Goal: Information Seeking & Learning: Learn about a topic

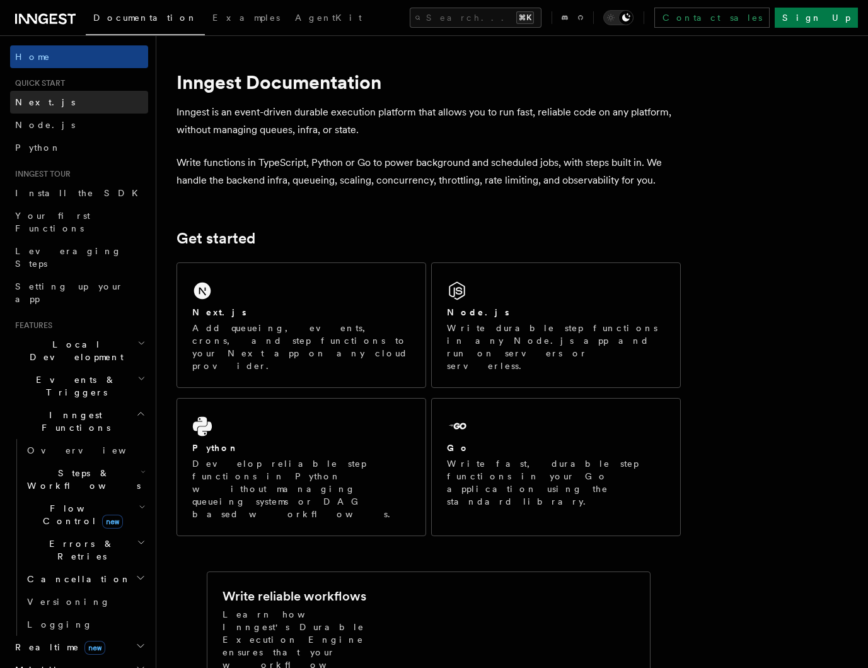
click at [43, 103] on link "Next.js" at bounding box center [79, 102] width 138 height 23
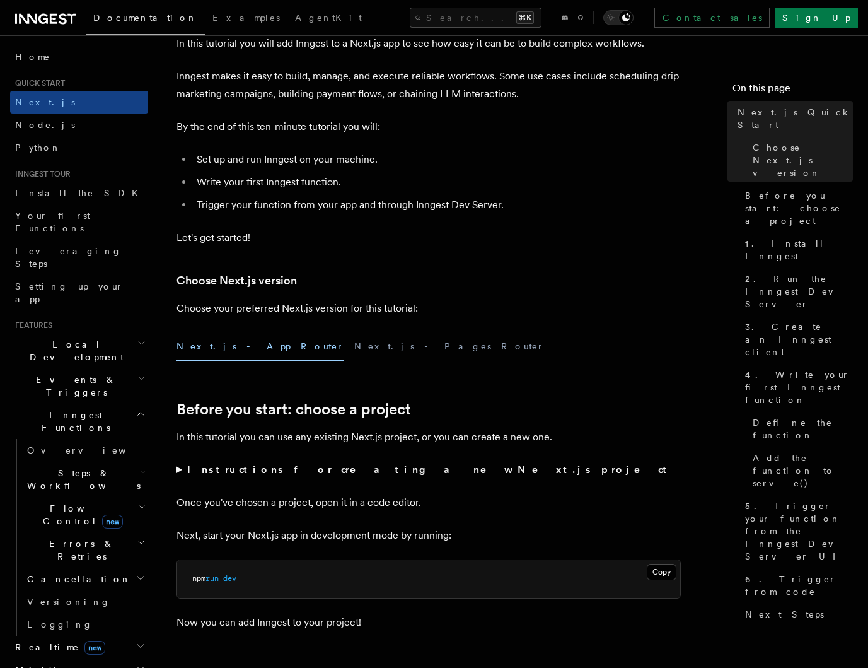
scroll to position [301, 0]
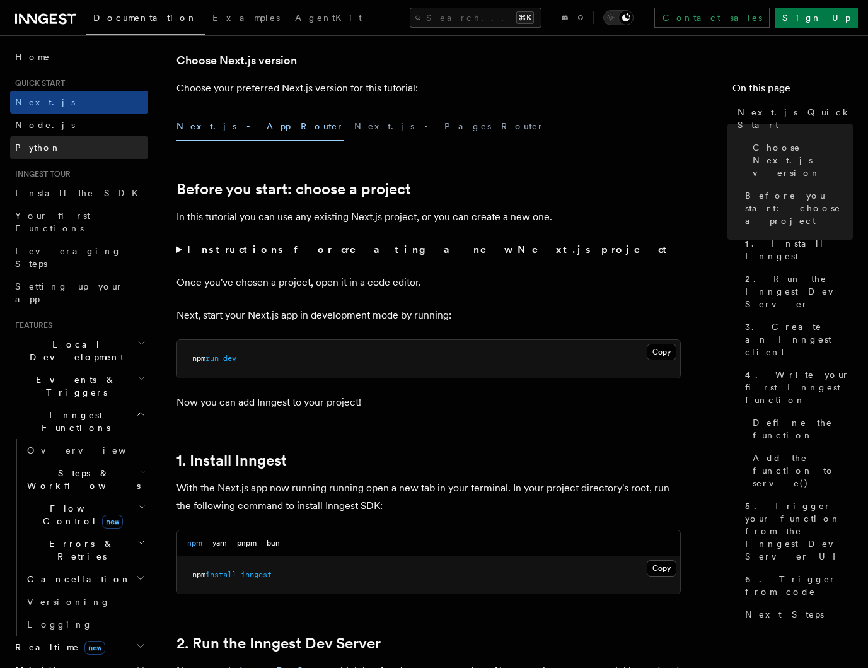
click at [46, 144] on link "Python" at bounding box center [79, 147] width 138 height 23
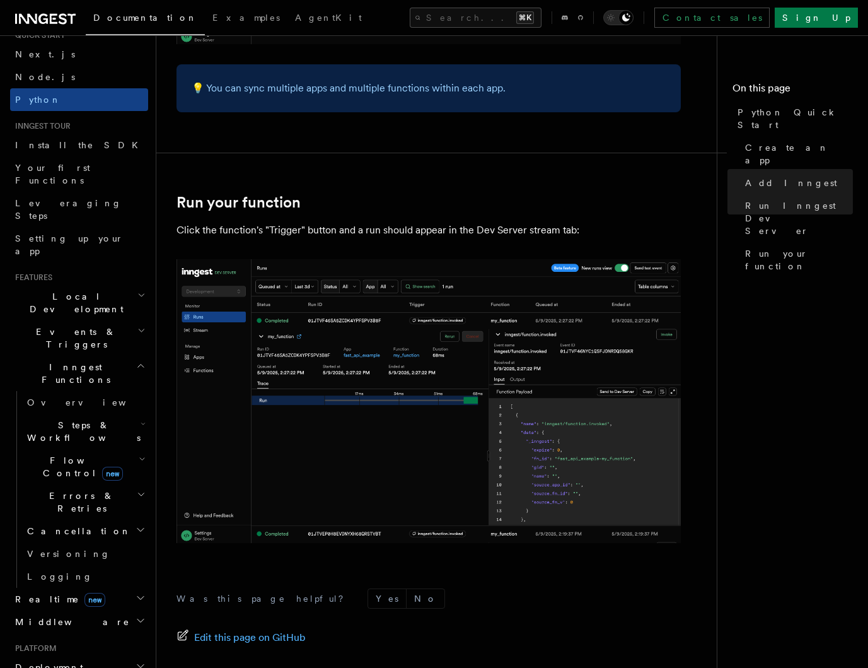
scroll to position [75, 0]
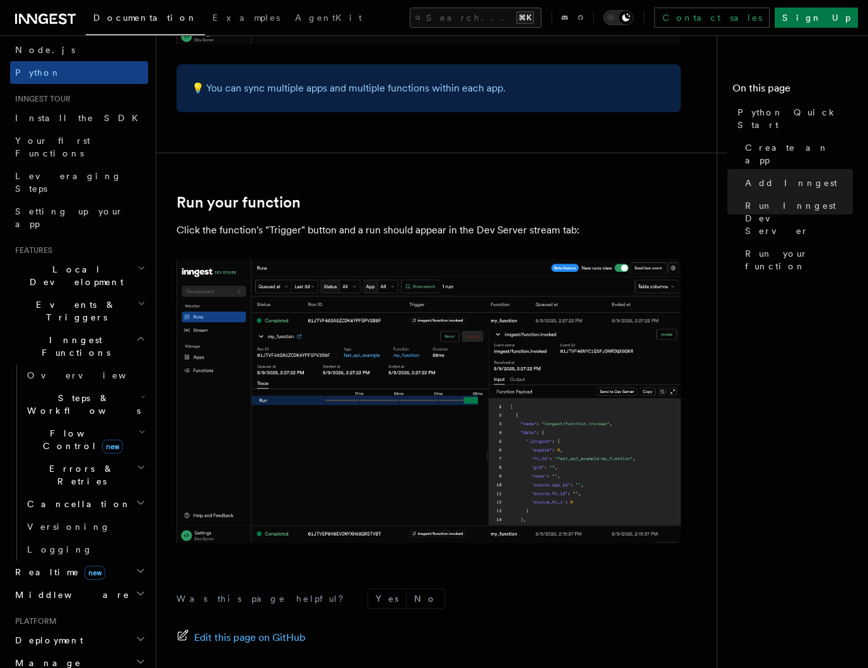
click at [86, 560] on h2 "Realtime new" at bounding box center [79, 571] width 138 height 23
click at [82, 583] on link "Overview" at bounding box center [85, 594] width 126 height 23
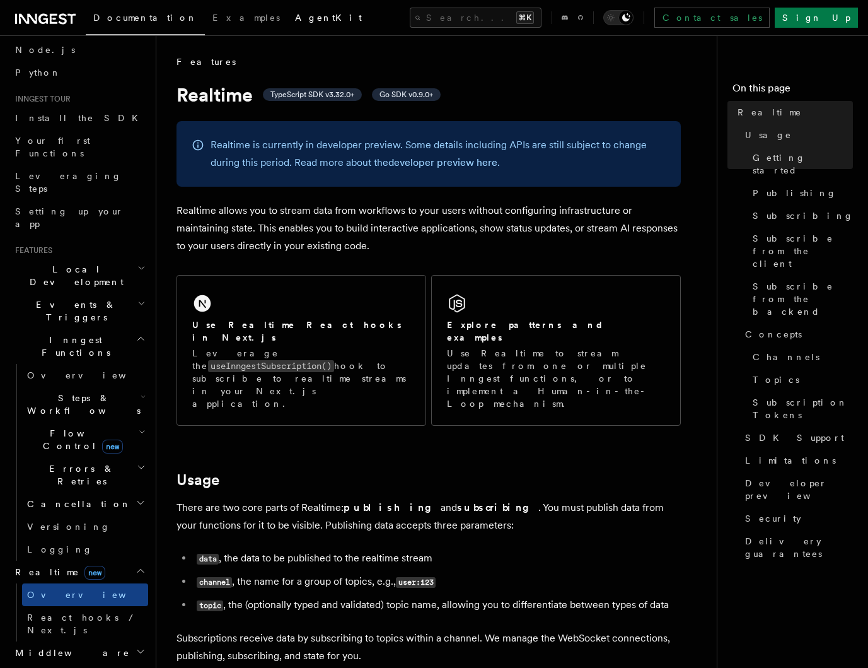
click at [287, 23] on link "AgentKit" at bounding box center [328, 19] width 82 height 30
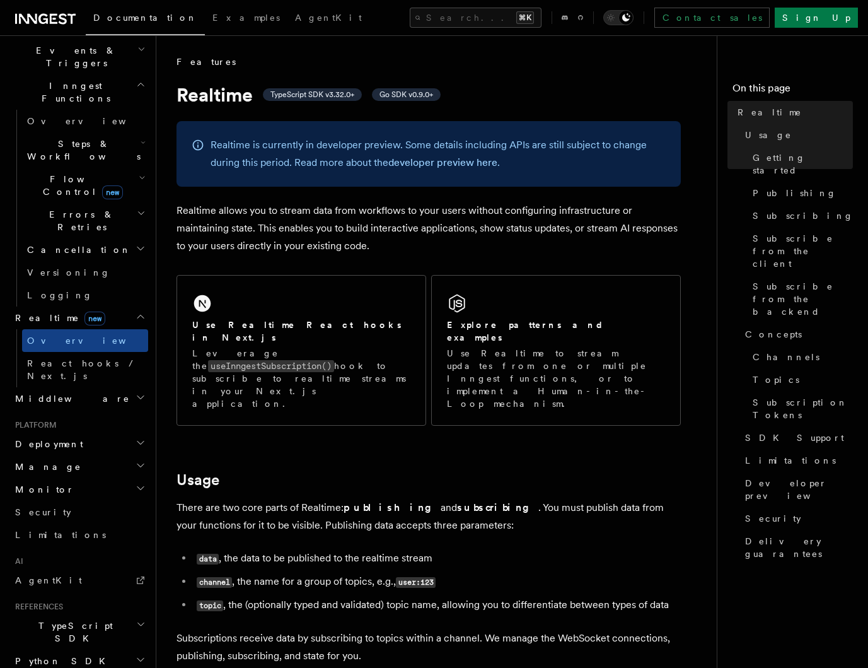
scroll to position [270, 0]
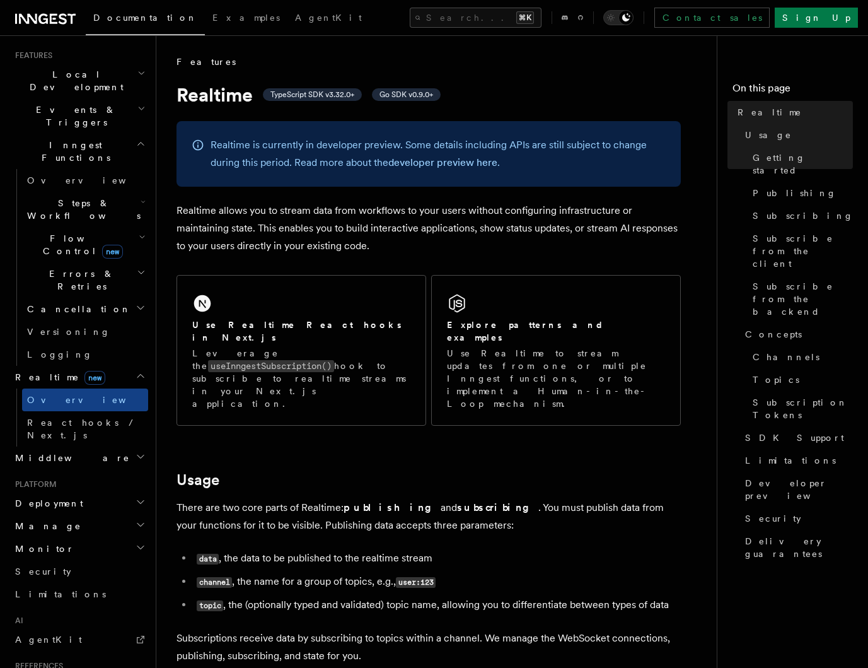
click at [57, 497] on span "Deployment" at bounding box center [46, 503] width 73 height 13
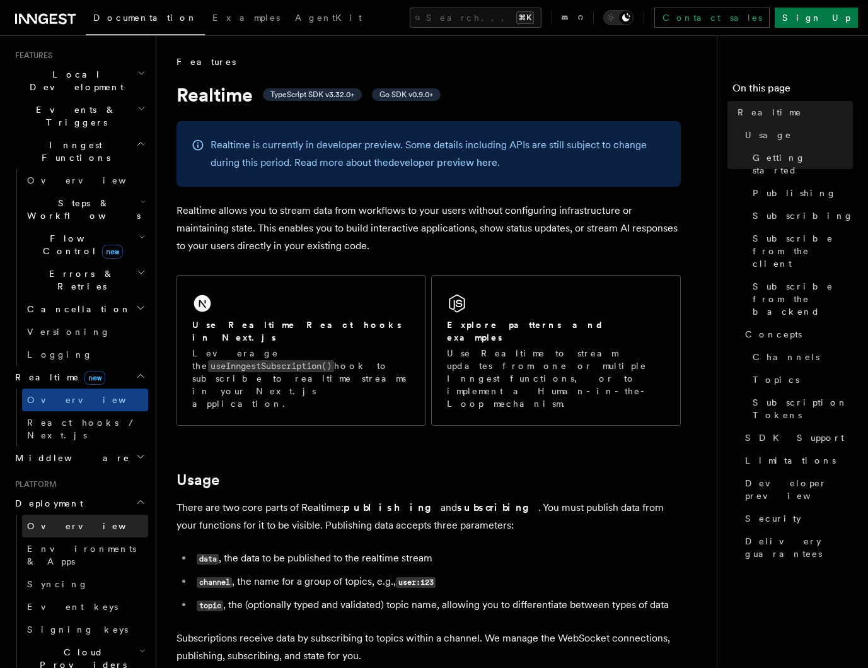
click at [68, 514] on link "Overview" at bounding box center [85, 525] width 126 height 23
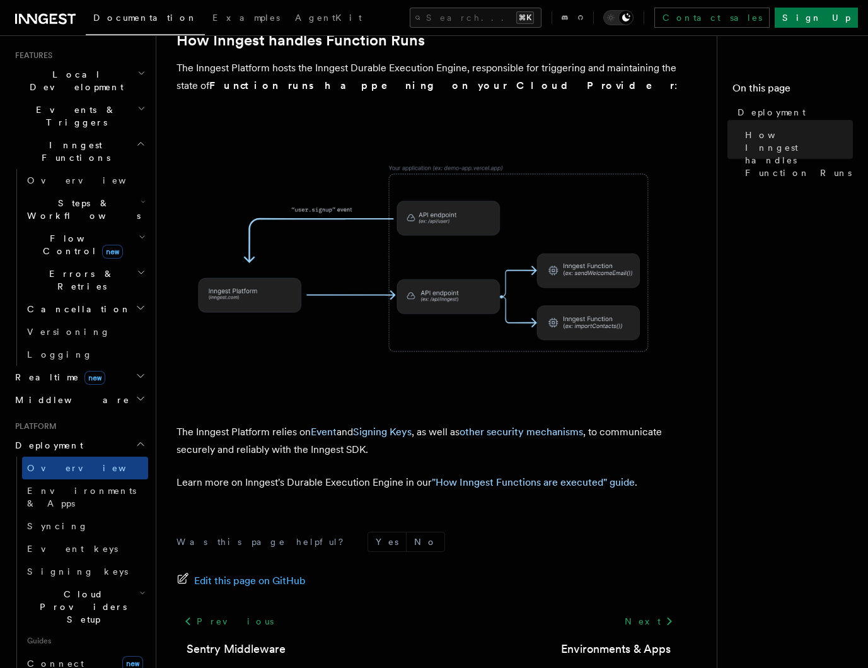
scroll to position [408, 0]
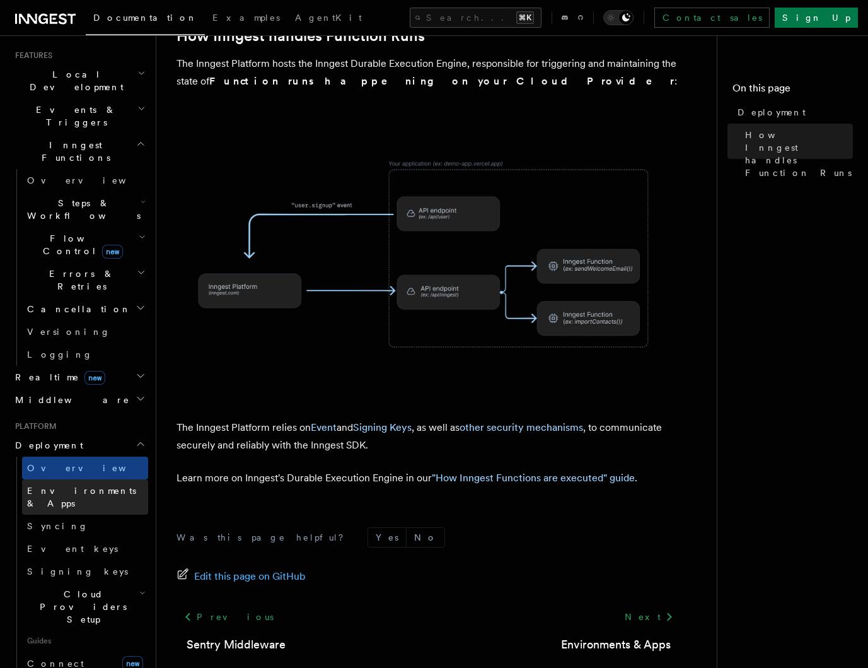
click at [81, 485] on span "Environments & Apps" at bounding box center [81, 496] width 109 height 23
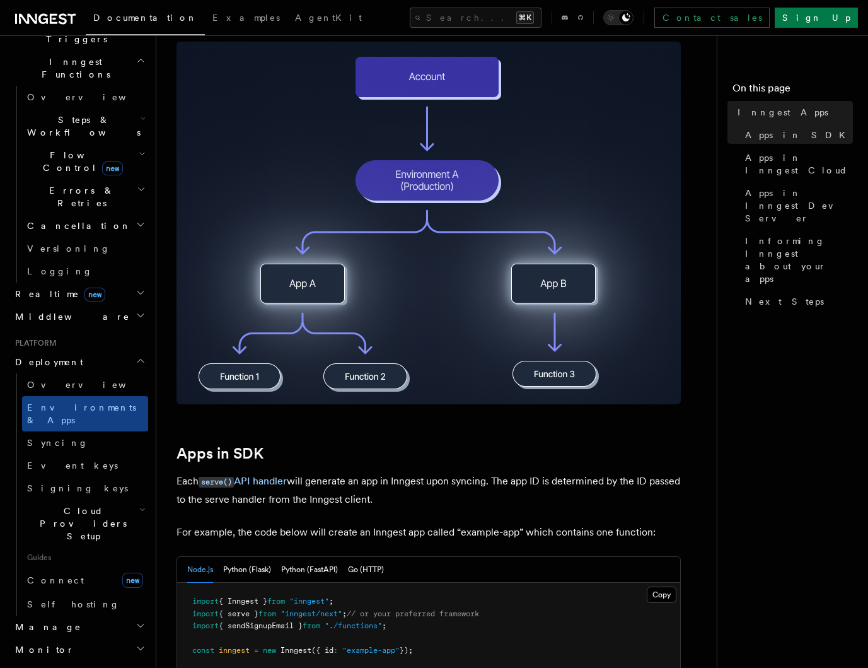
scroll to position [249, 0]
click at [70, 431] on link "Syncing" at bounding box center [85, 442] width 126 height 23
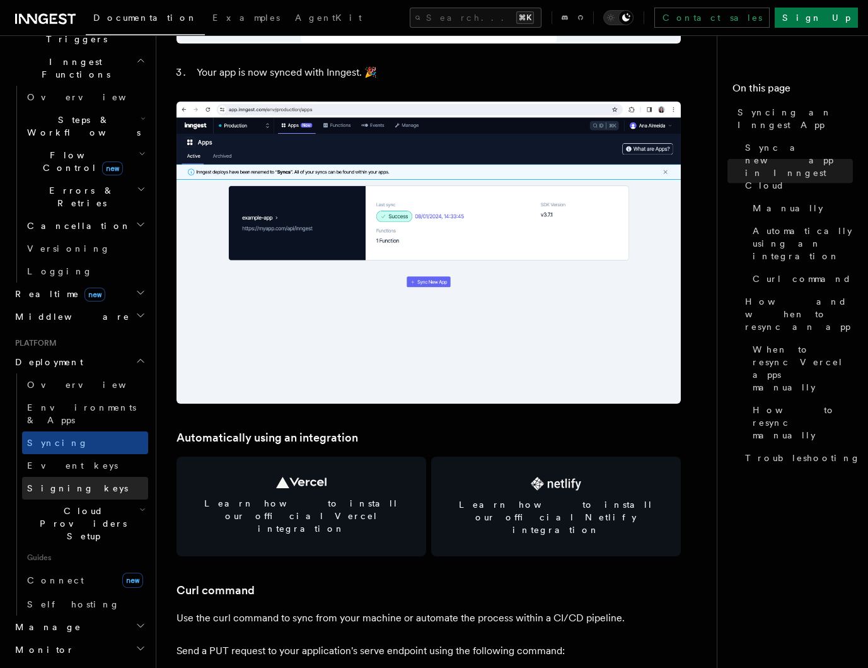
scroll to position [1384, 0]
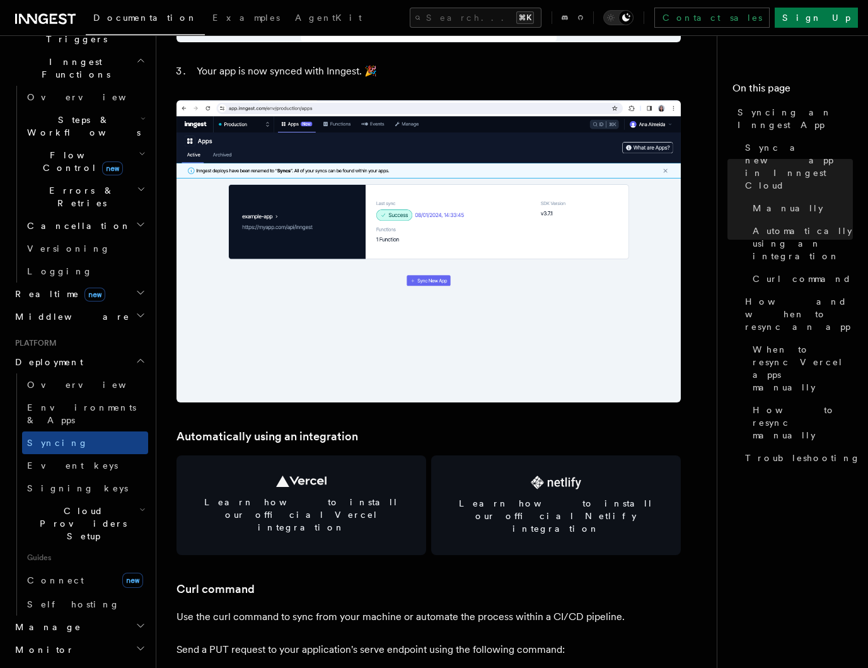
click at [107, 504] on span "Cloud Providers Setup" at bounding box center [80, 523] width 117 height 38
click at [104, 628] on link "Vercel" at bounding box center [91, 639] width 114 height 23
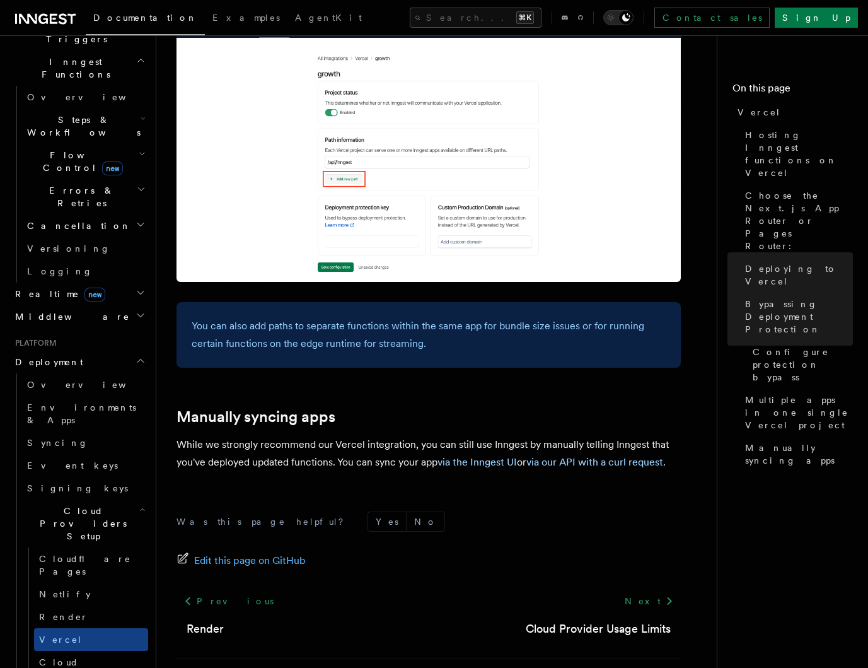
scroll to position [1980, 0]
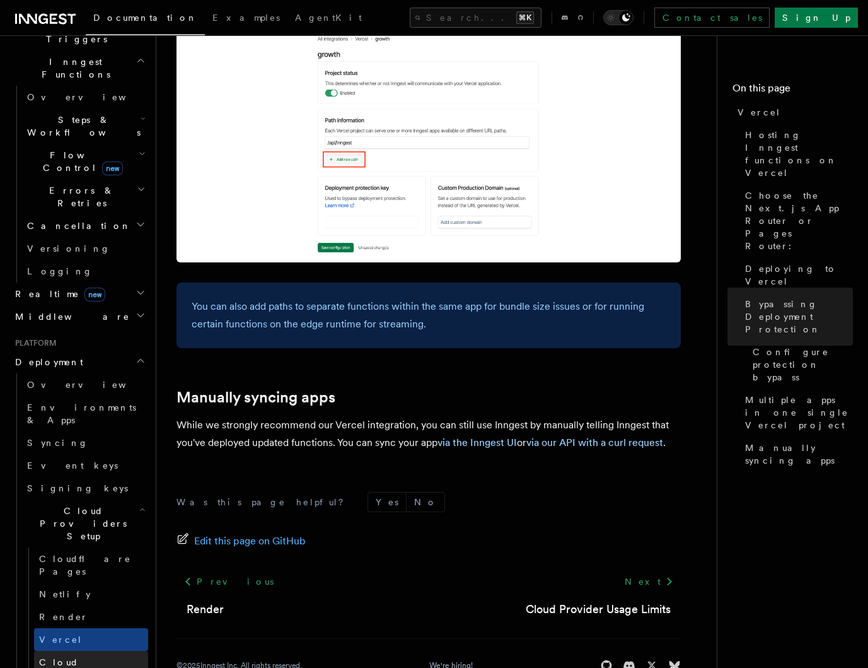
click at [88, 656] on span "Cloud Provider Usage Limits" at bounding box center [93, 675] width 109 height 38
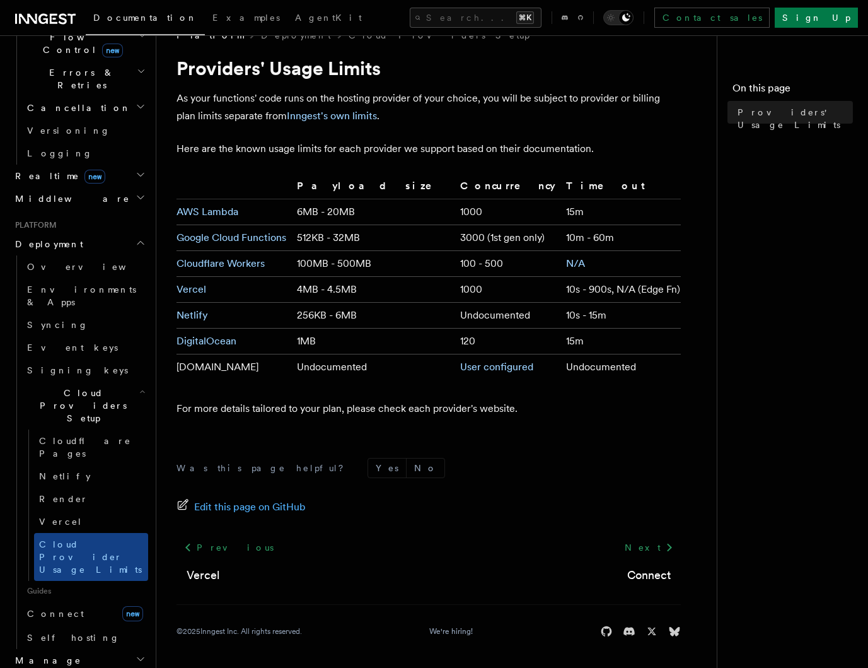
scroll to position [555, 0]
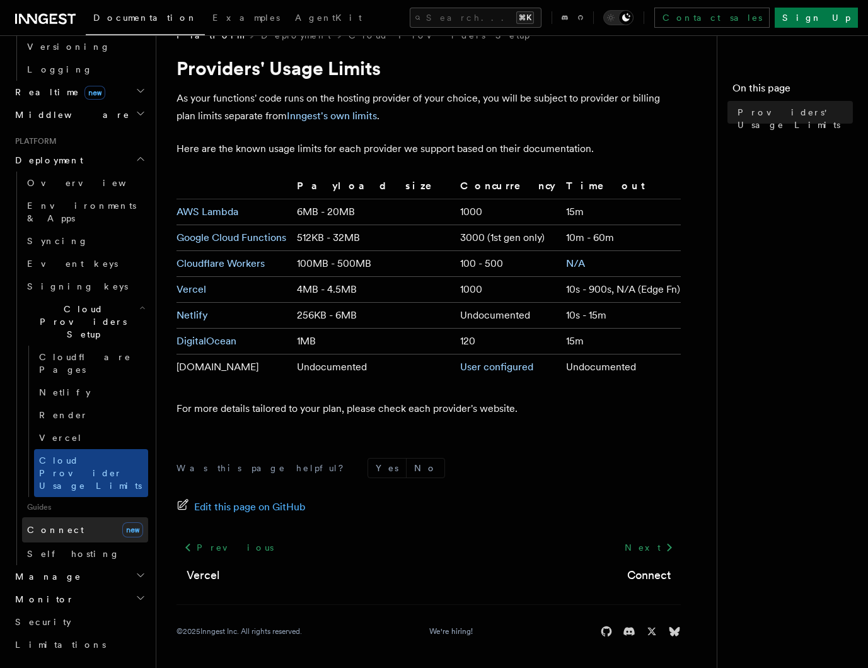
click at [61, 517] on link "Connect new" at bounding box center [85, 529] width 126 height 25
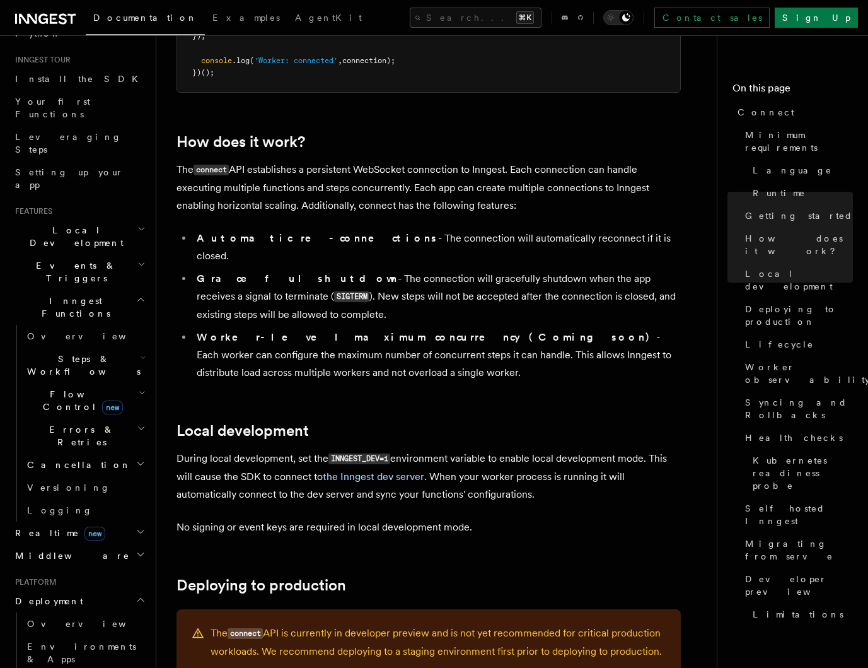
scroll to position [214, 0]
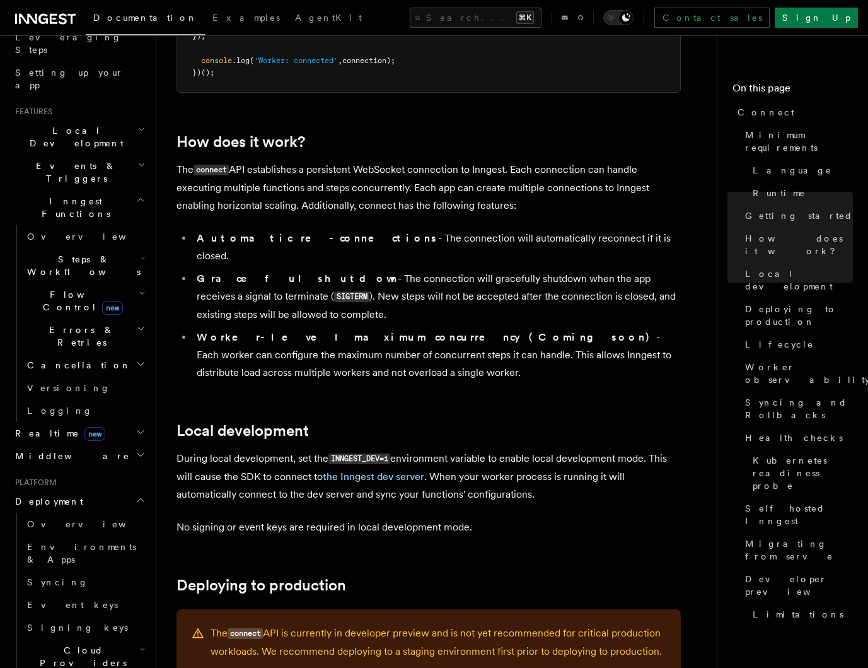
click at [120, 444] on h2 "Middleware" at bounding box center [79, 455] width 138 height 23
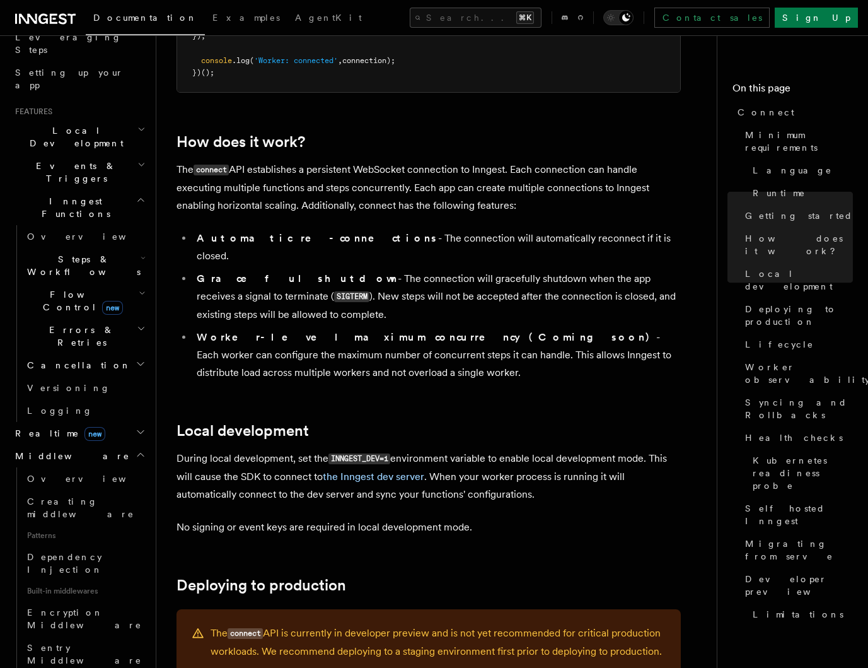
click at [120, 444] on h2 "Middleware" at bounding box center [79, 455] width 138 height 23
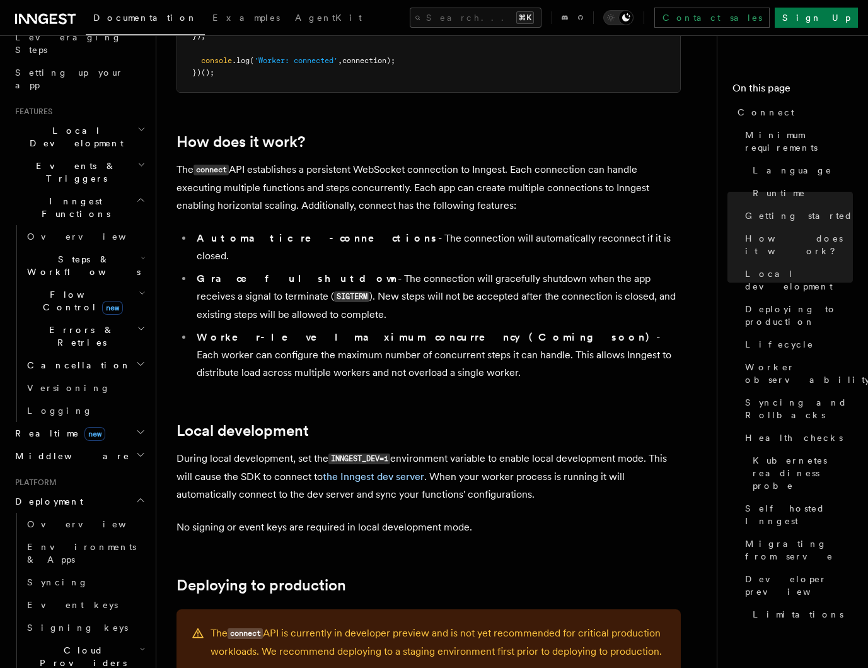
click at [83, 422] on h2 "Realtime new" at bounding box center [79, 433] width 138 height 23
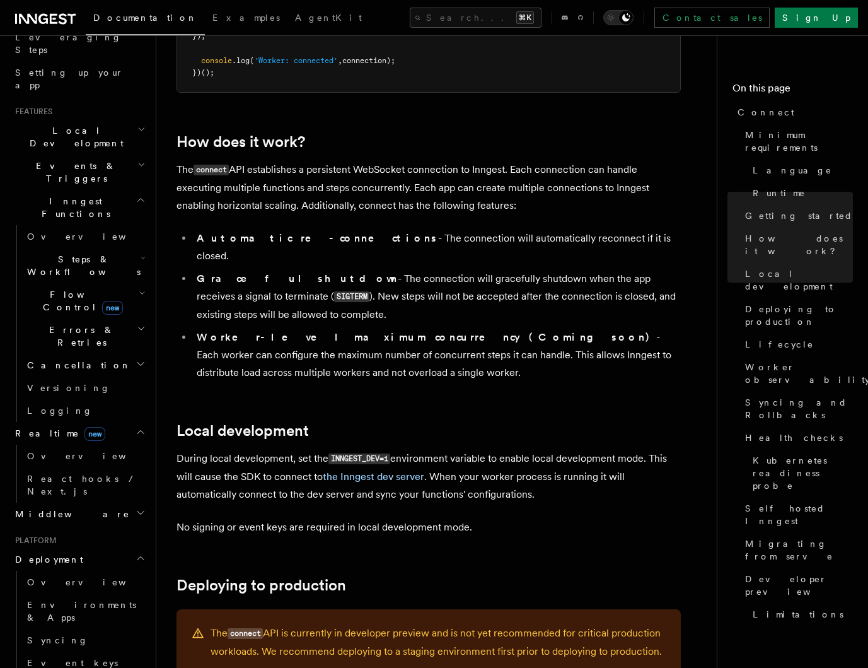
click at [90, 422] on h2 "Realtime new" at bounding box center [79, 433] width 138 height 23
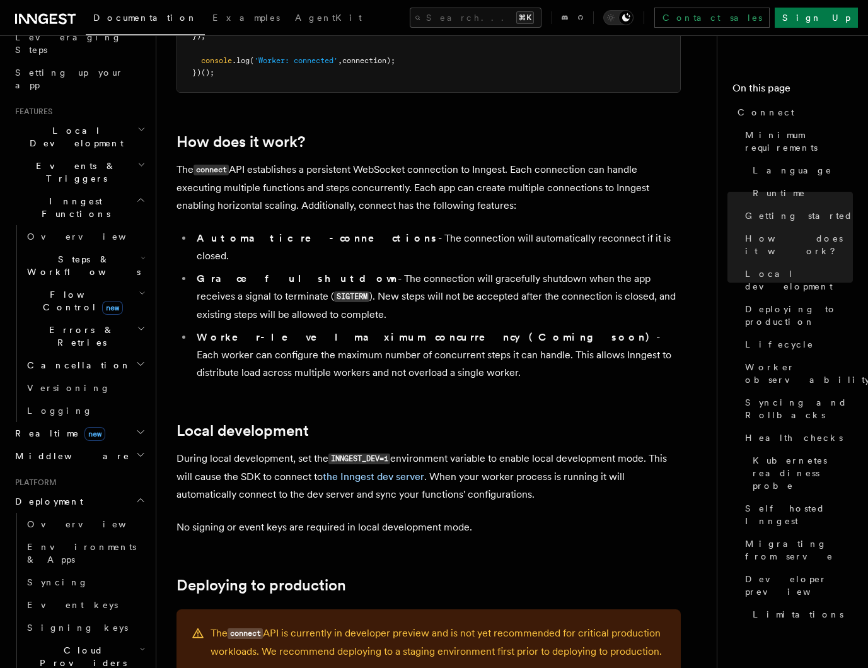
click at [96, 422] on h2 "Realtime new" at bounding box center [79, 433] width 138 height 23
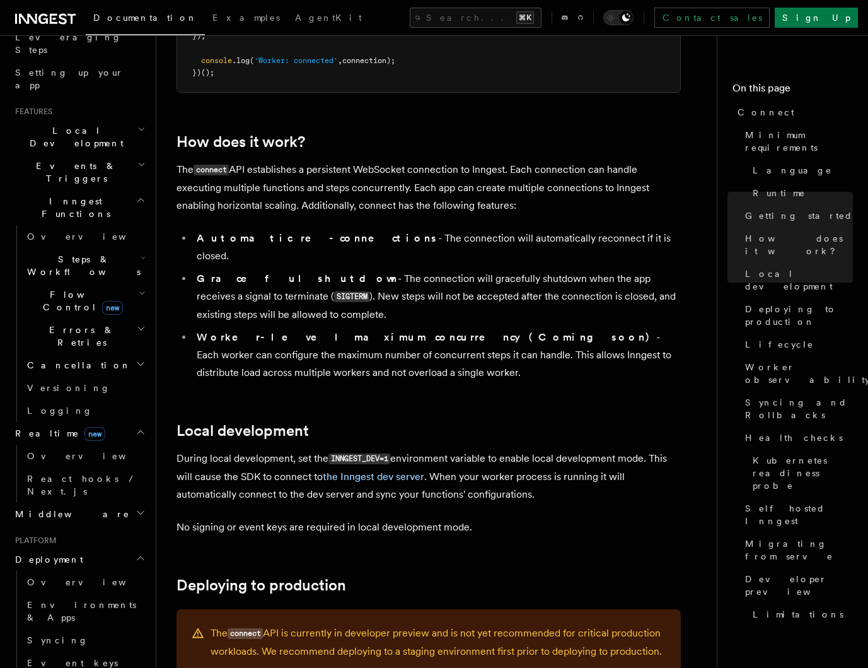
click at [106, 422] on h2 "Realtime new" at bounding box center [79, 433] width 138 height 23
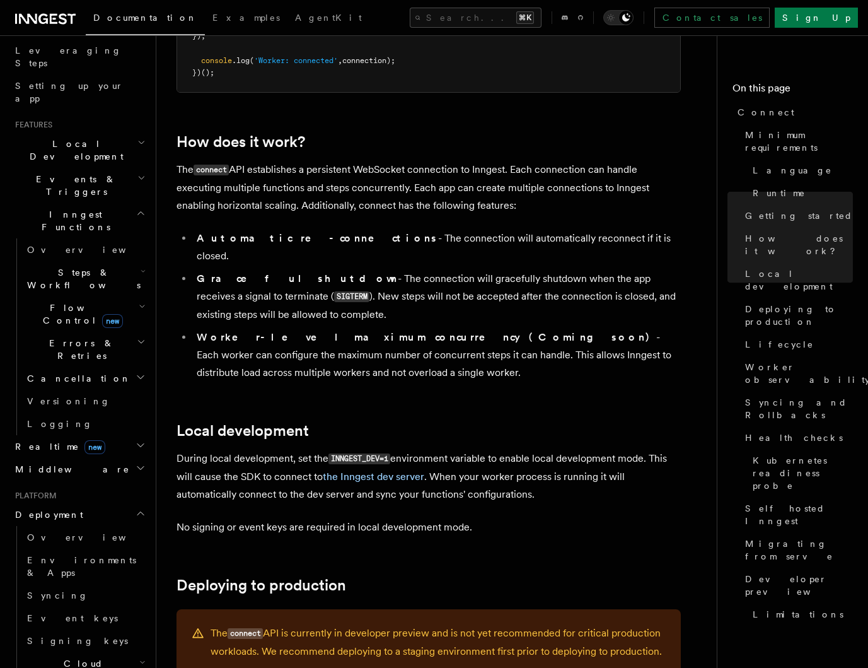
scroll to position [196, 0]
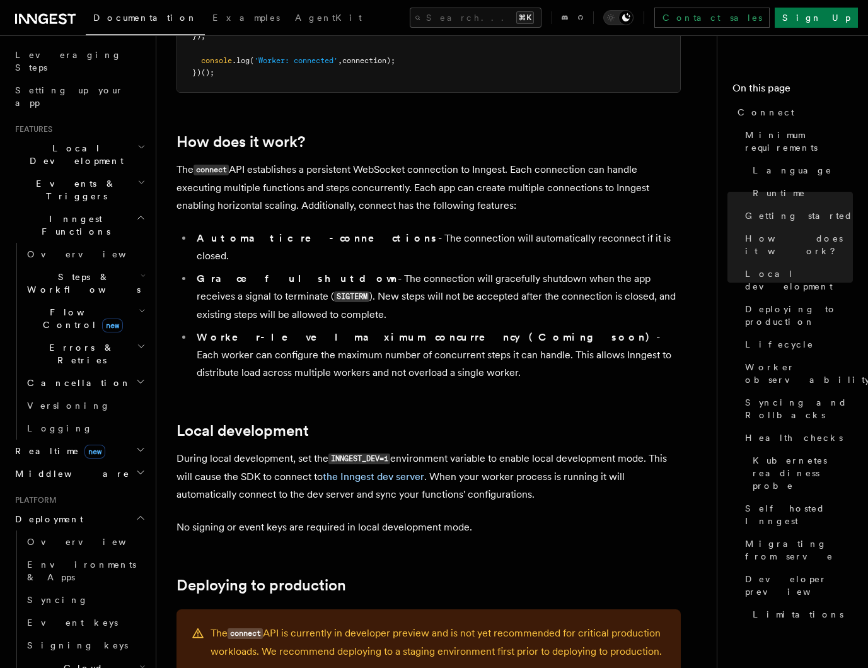
click at [71, 306] on span "Flow Control new" at bounding box center [80, 318] width 117 height 25
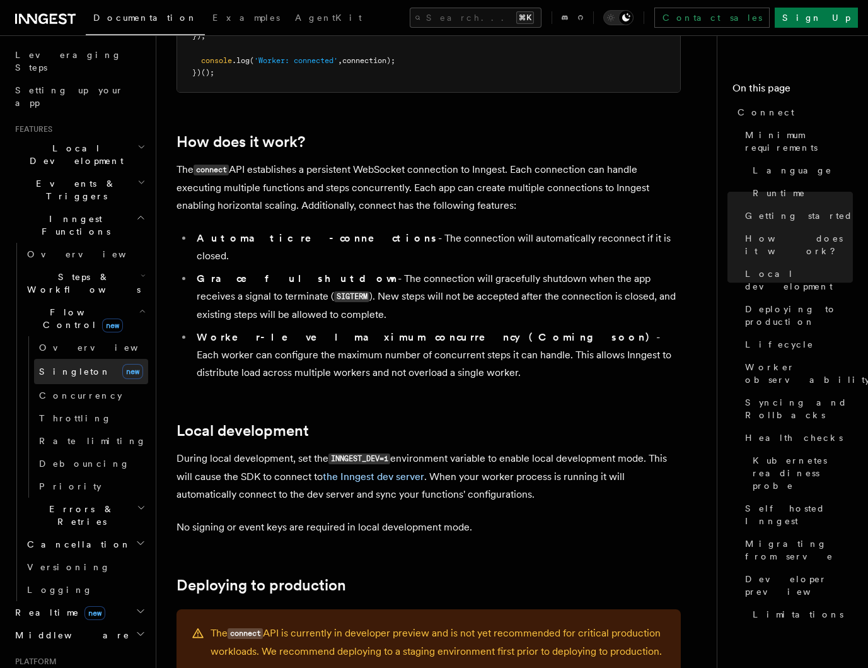
click at [88, 359] on link "[PERSON_NAME] new" at bounding box center [91, 371] width 114 height 25
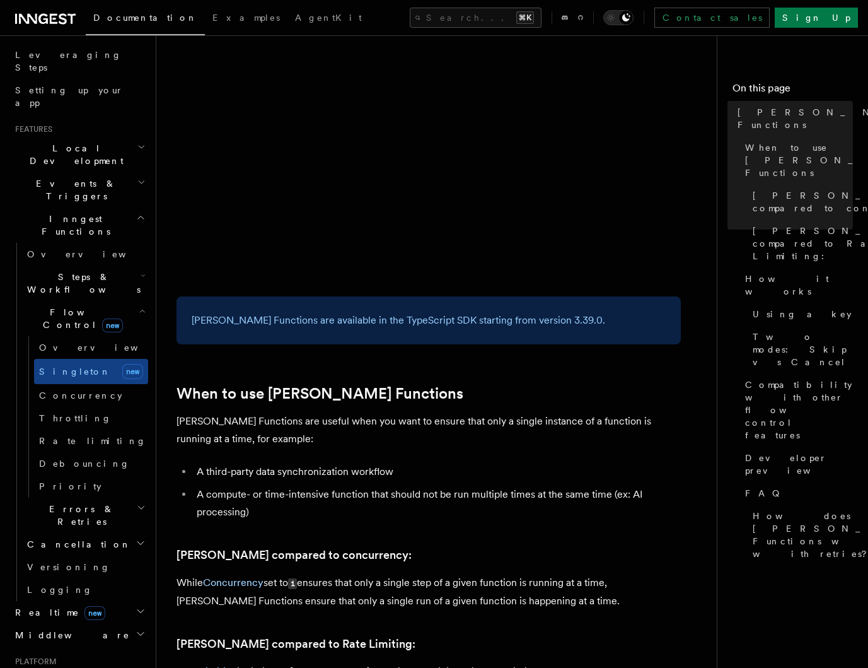
scroll to position [432, 0]
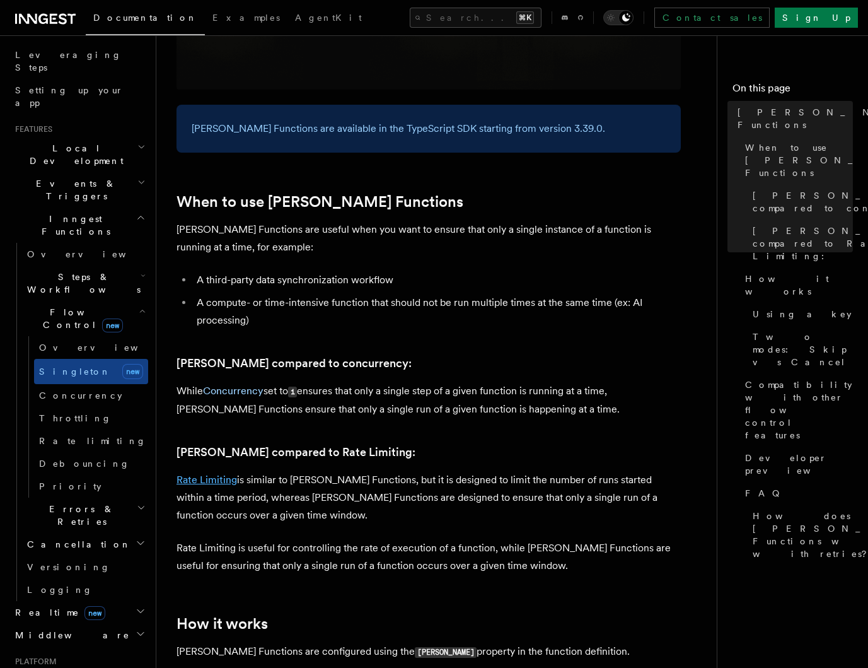
click at [217, 473] on link "Rate Limiting" at bounding box center [206, 479] width 61 height 12
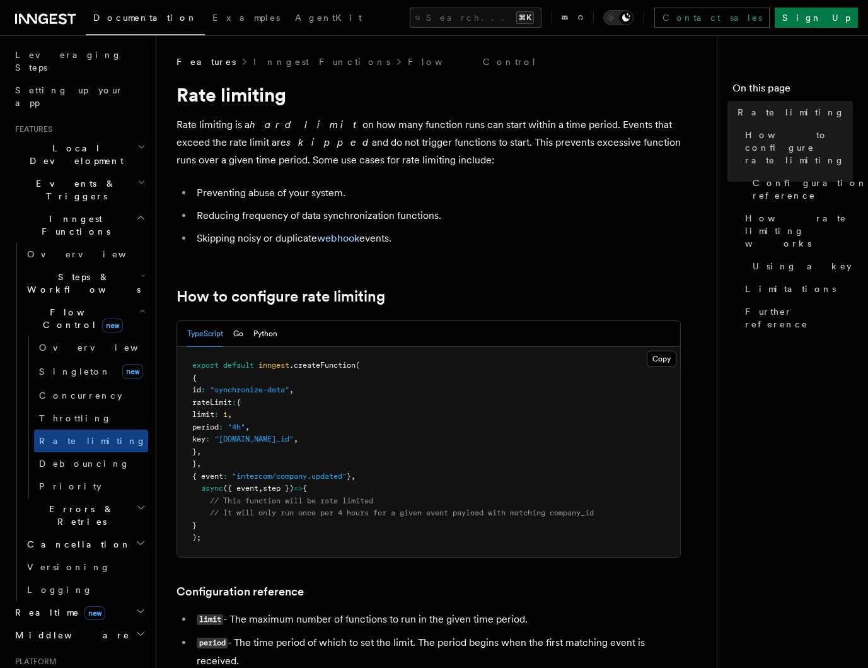
click at [80, 177] on span "Events & Triggers" at bounding box center [73, 189] width 127 height 25
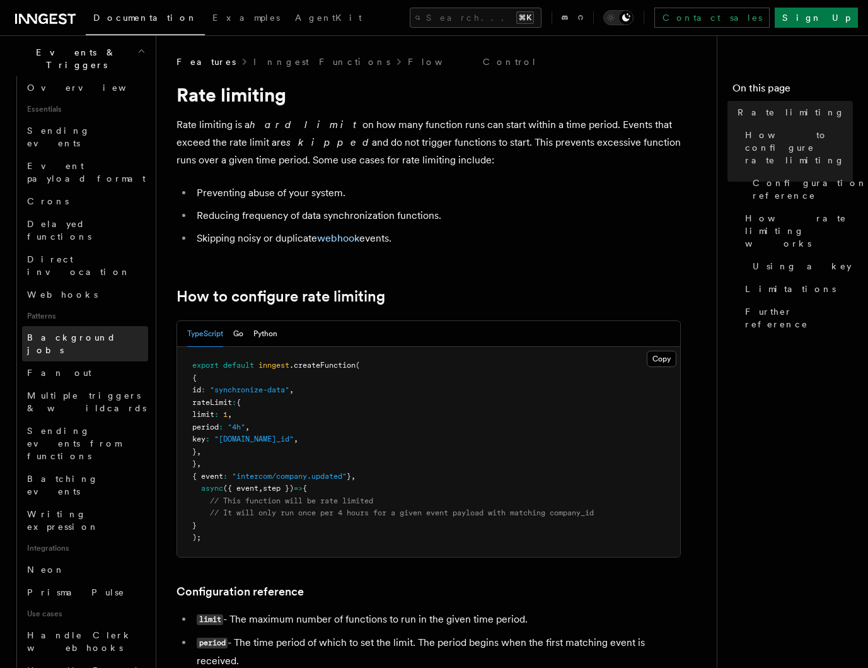
scroll to position [330, 0]
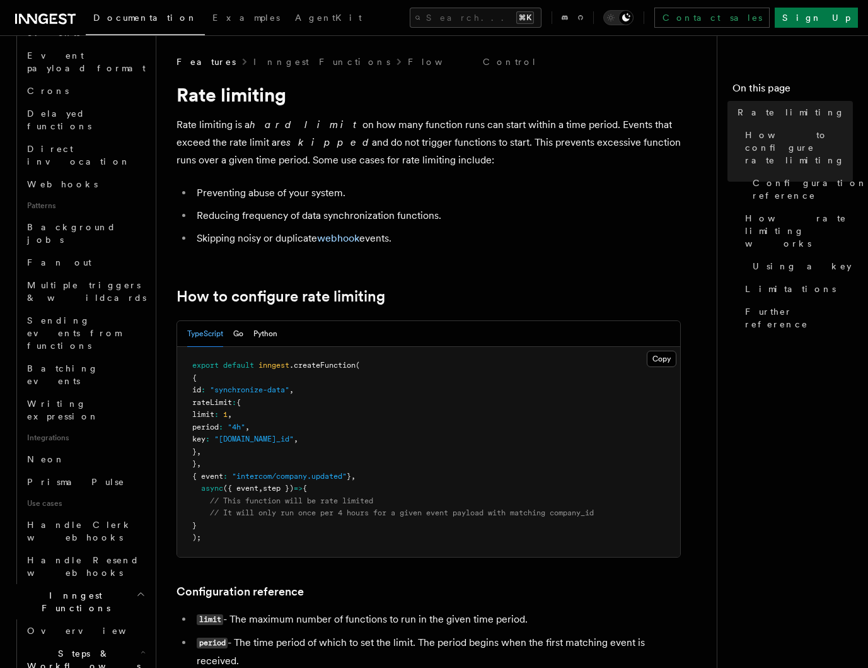
scroll to position [690, 0]
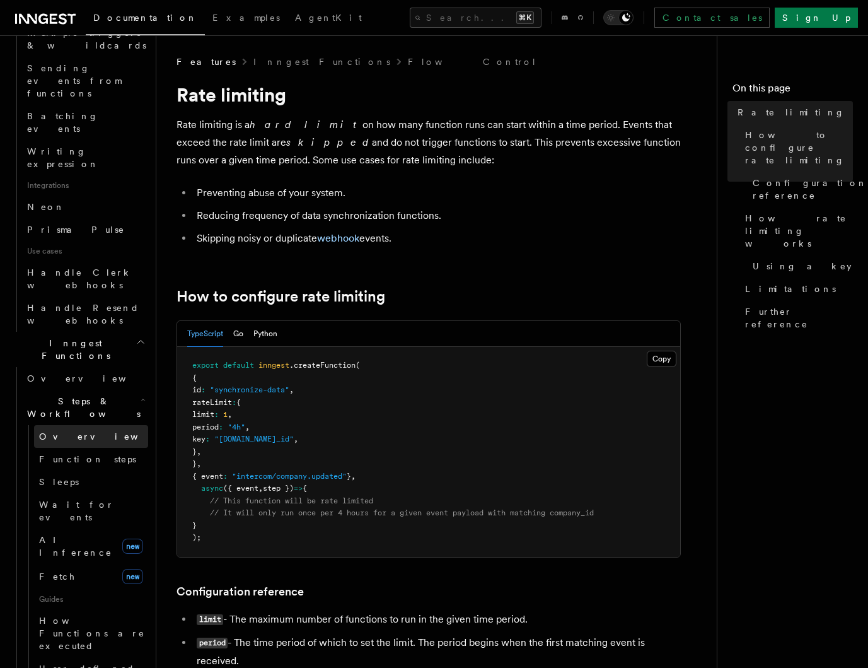
click at [71, 431] on span "Overview" at bounding box center [104, 436] width 130 height 10
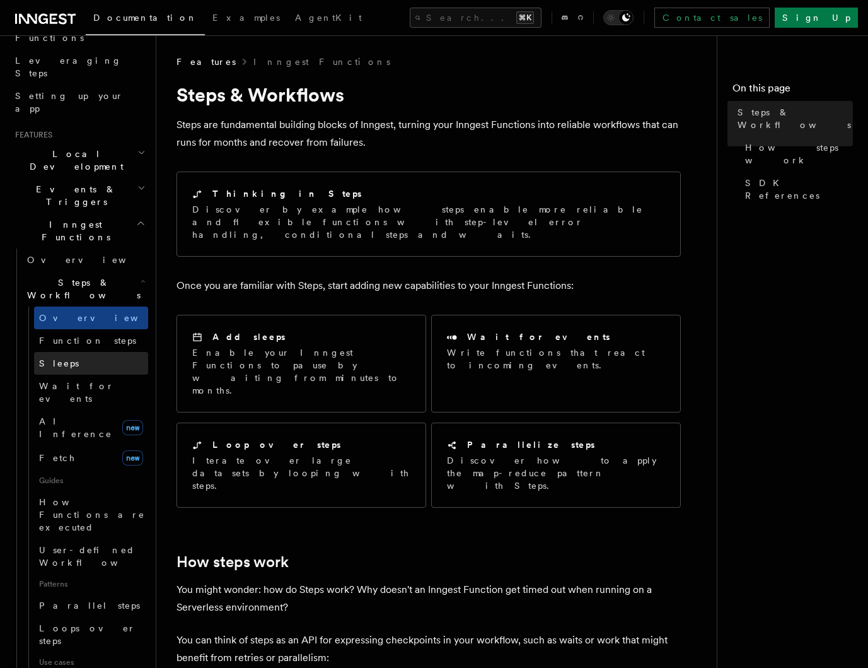
scroll to position [182, 0]
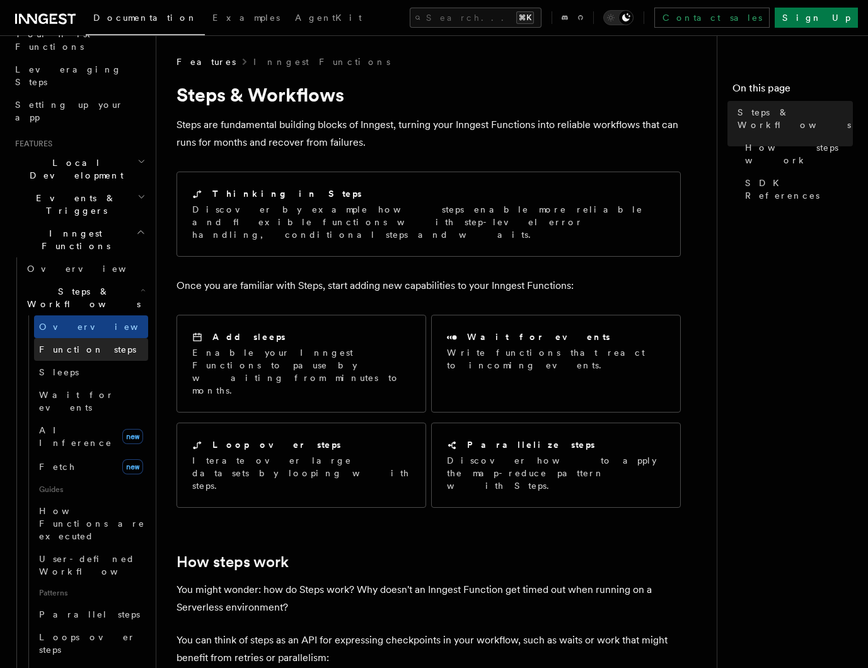
click at [103, 338] on link "Function steps" at bounding box center [91, 349] width 114 height 23
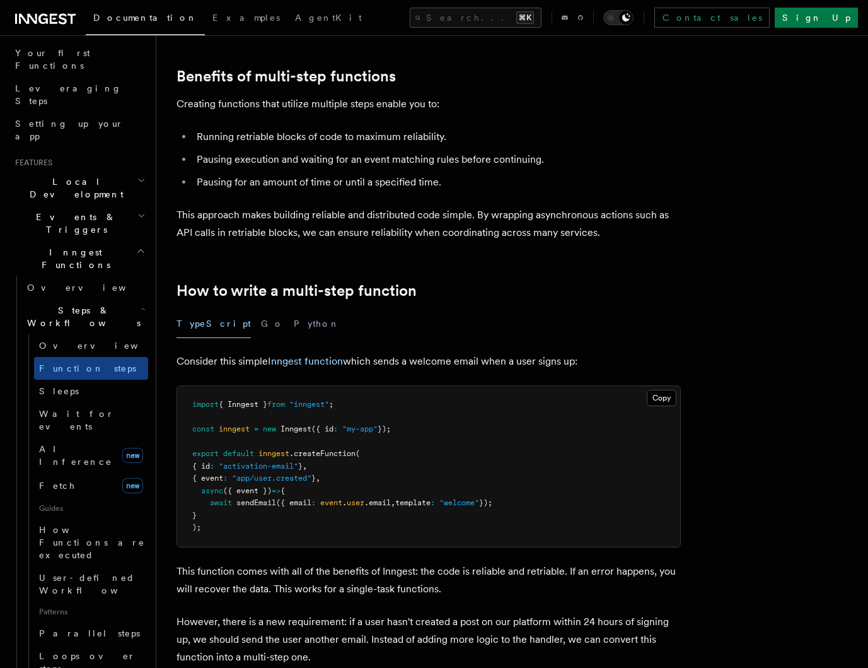
scroll to position [160, 0]
click at [93, 208] on h2 "Events & Triggers" at bounding box center [79, 225] width 138 height 35
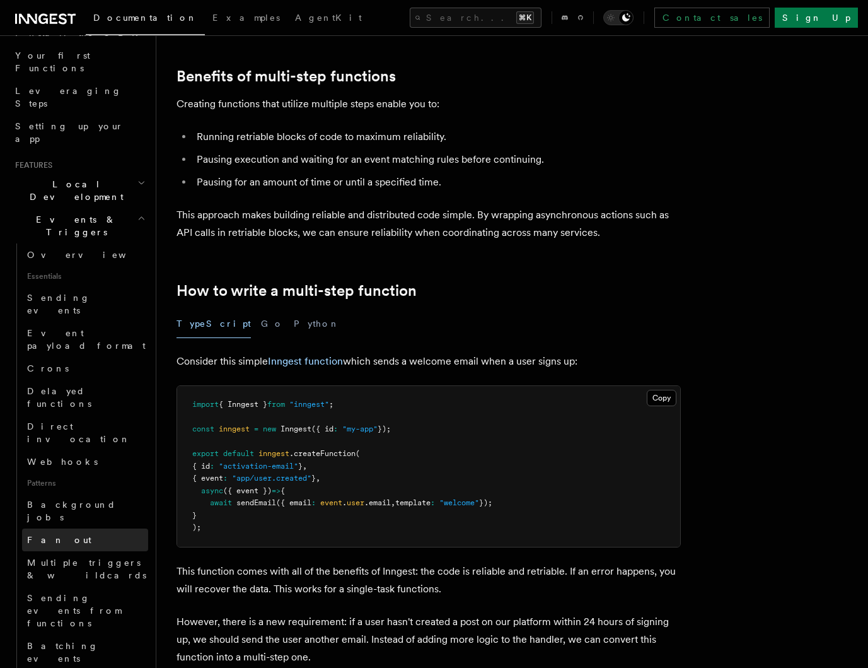
click at [53, 535] on span "Fan out" at bounding box center [59, 540] width 64 height 10
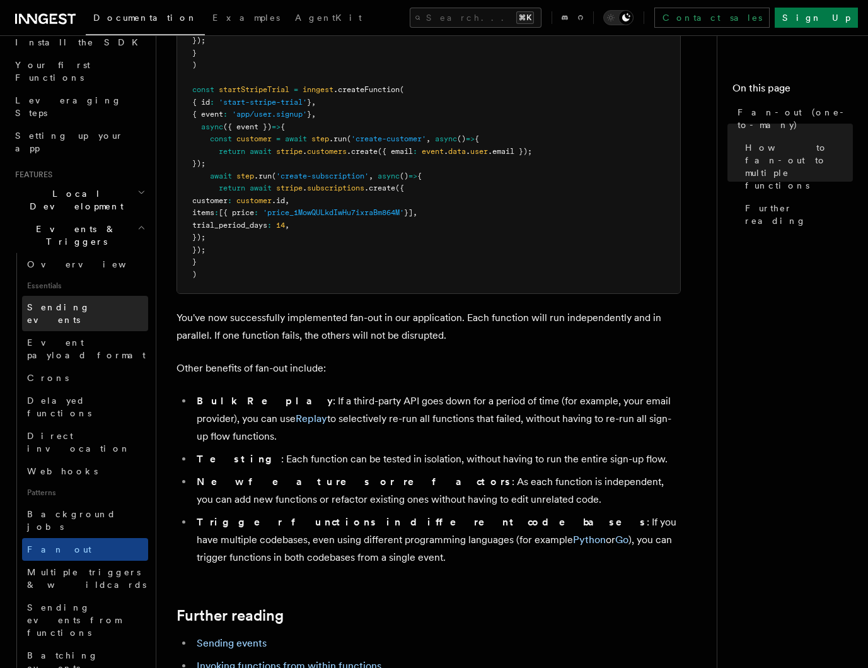
scroll to position [135, 0]
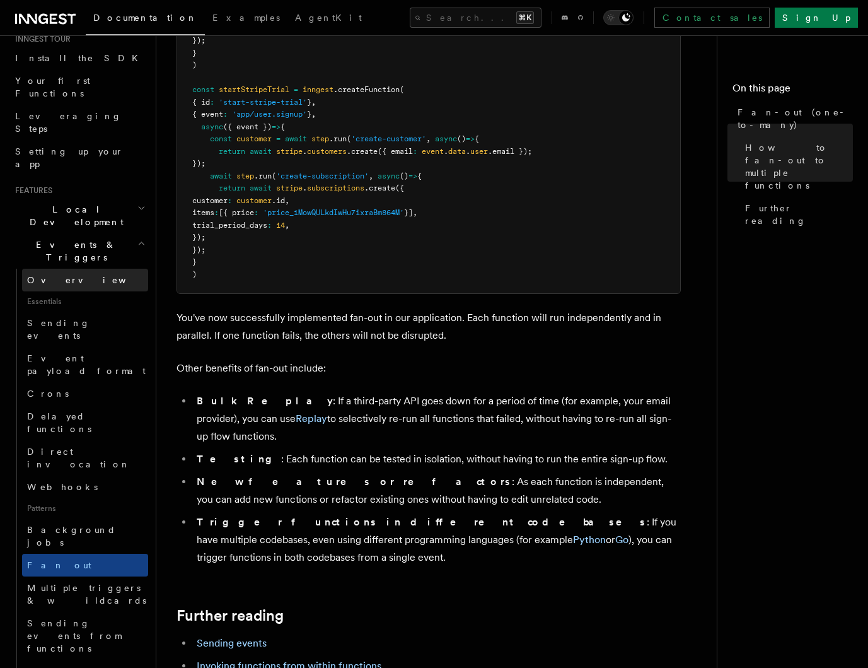
click at [54, 275] on span "Overview" at bounding box center [92, 280] width 130 height 10
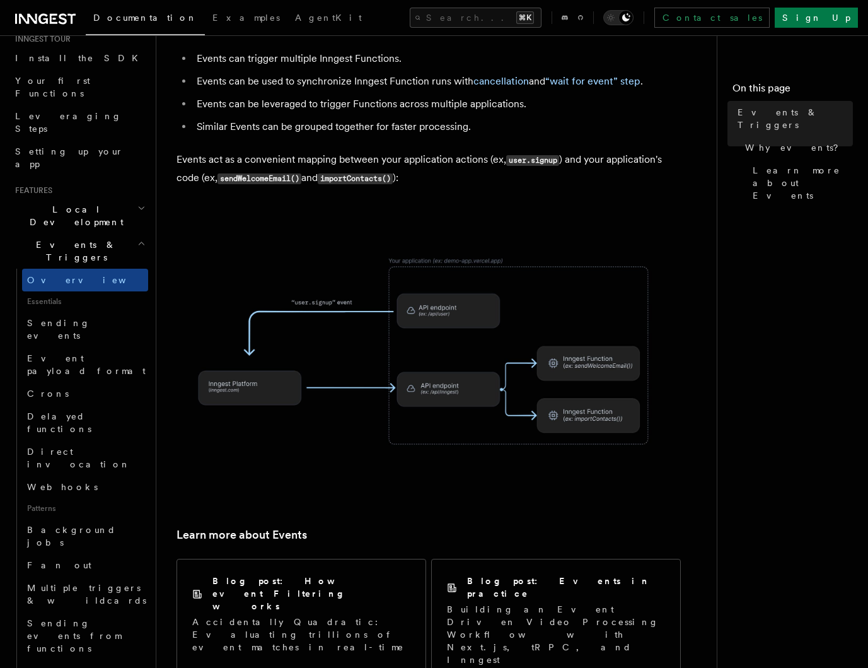
scroll to position [681, 0]
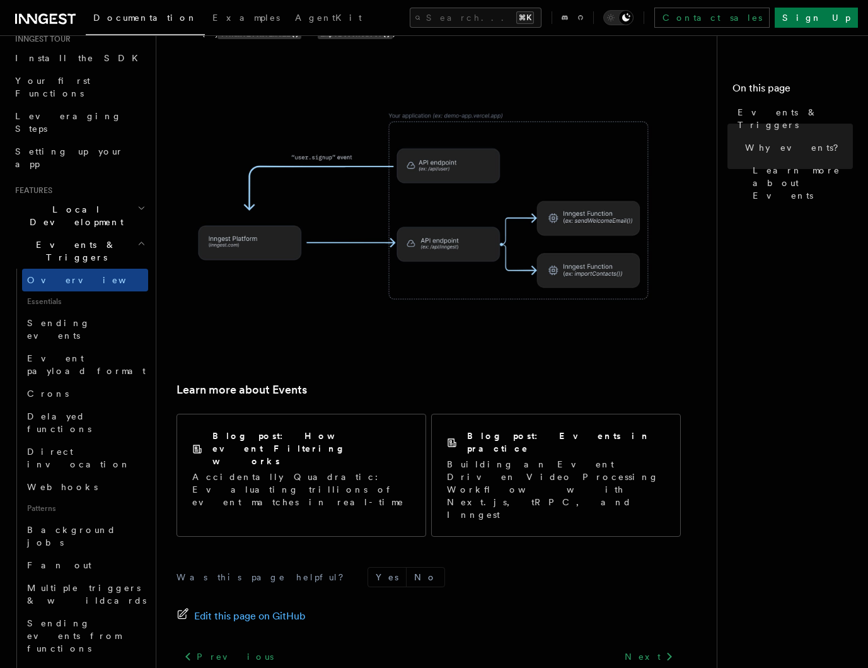
click at [137, 203] on icon "button" at bounding box center [141, 208] width 8 height 10
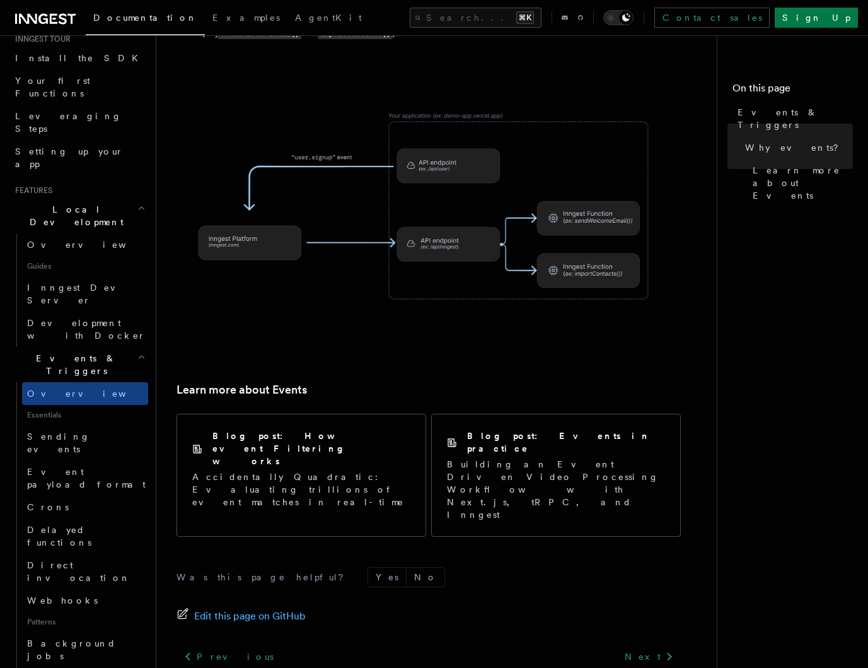
click at [137, 203] on icon "button" at bounding box center [141, 208] width 8 height 10
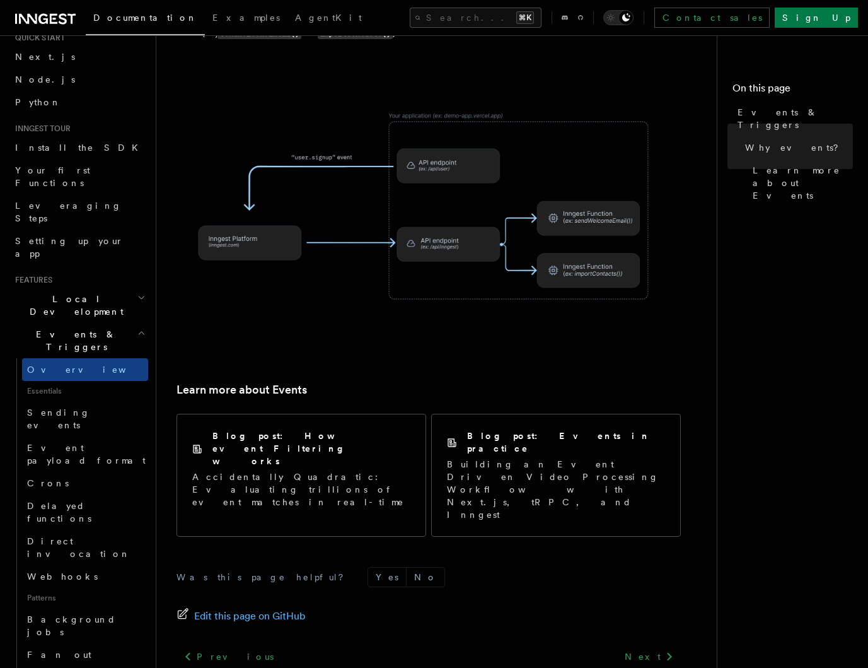
scroll to position [26, 0]
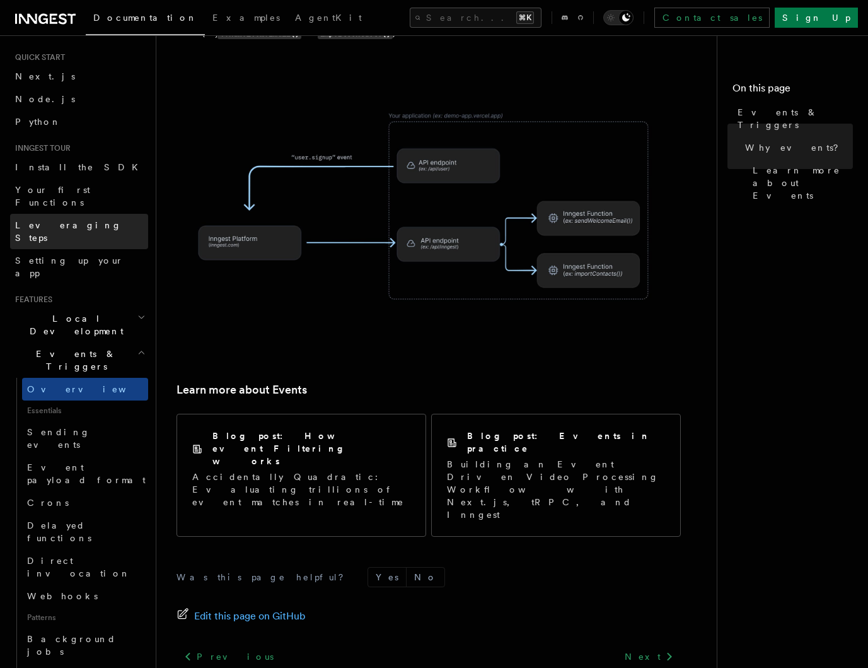
click at [87, 214] on link "Leveraging Steps" at bounding box center [79, 231] width 138 height 35
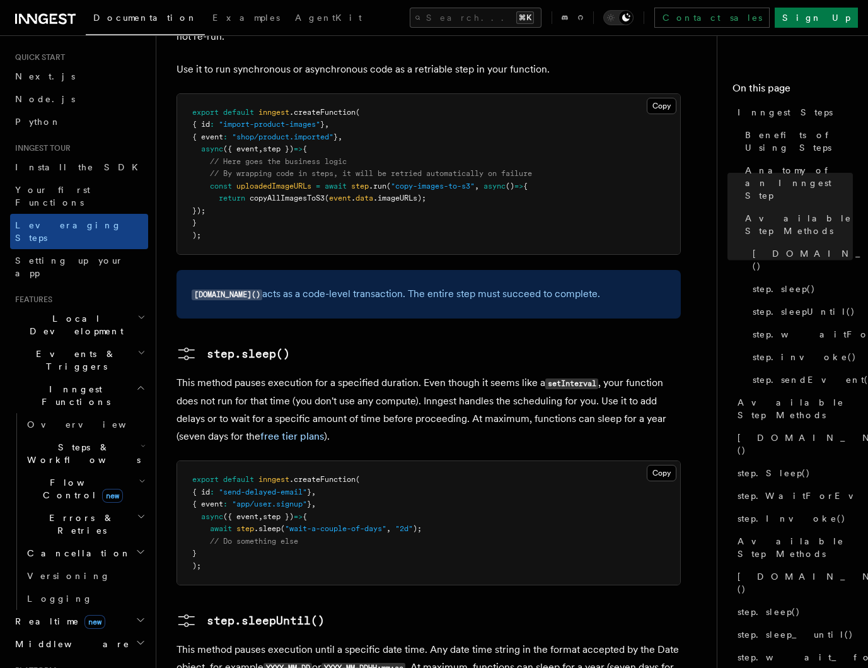
scroll to position [1228, 0]
